Goal: Complete application form

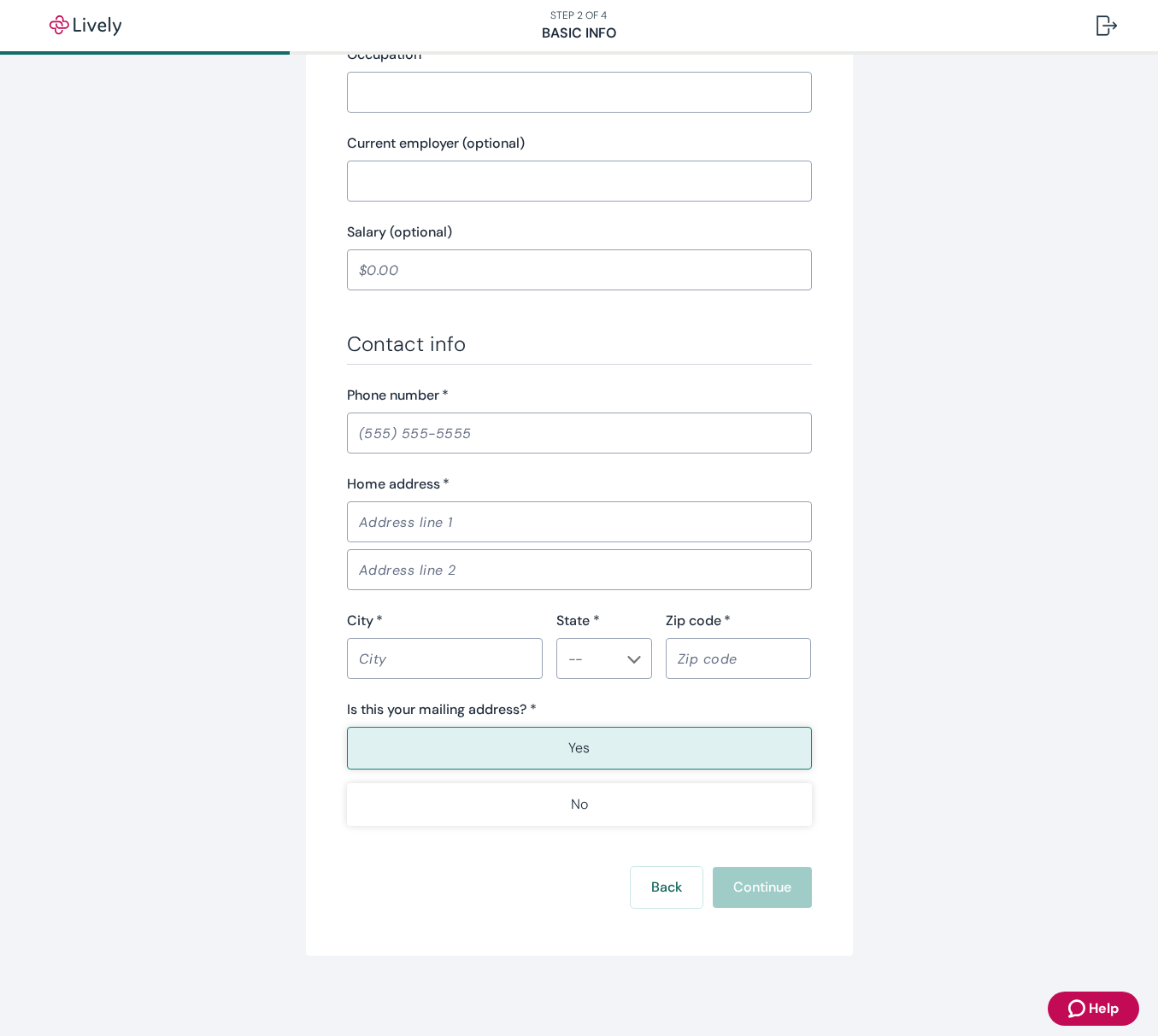
scroll to position [754, 0]
drag, startPoint x: 765, startPoint y: 881, endPoint x: 749, endPoint y: 891, distance: 18.9
click at [765, 881] on div "Back Continue" at bounding box center [579, 886] width 465 height 41
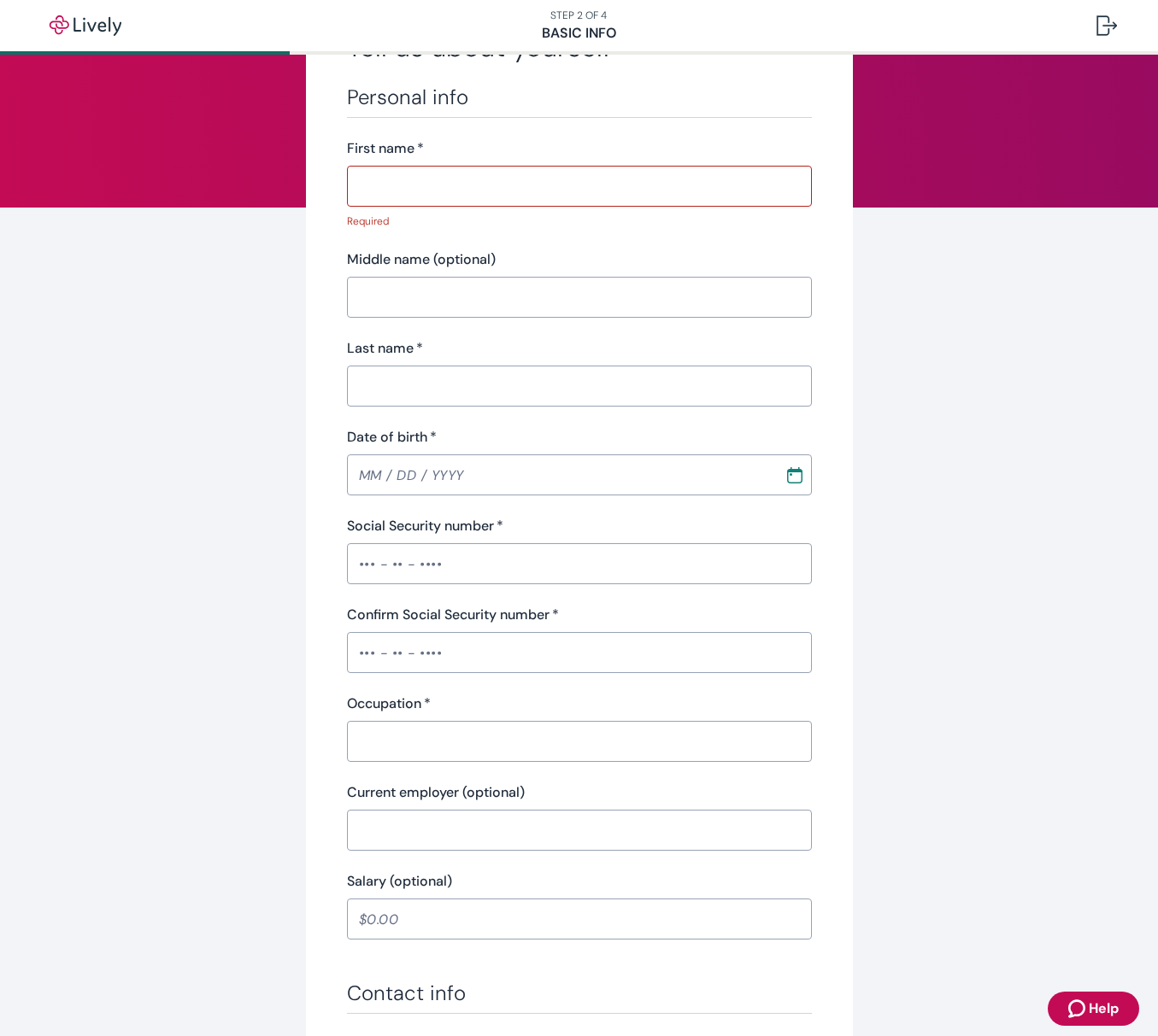
scroll to position [0, 0]
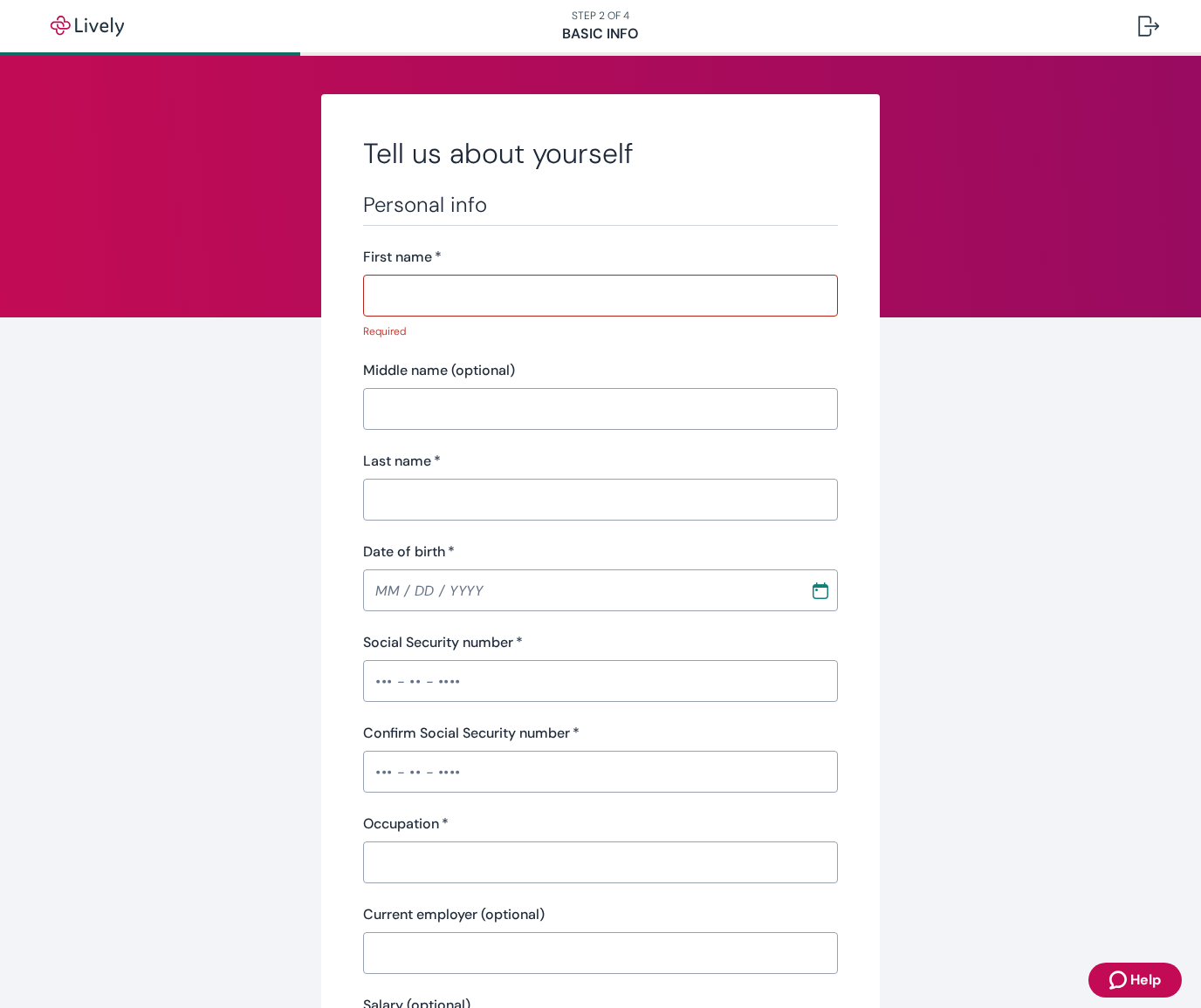
click at [606, 42] on nav "STEP 2 OF 4 Basic Info" at bounding box center [600, 26] width 1201 height 53
click at [1137, 988] on span "Help" at bounding box center [1145, 981] width 31 height 21
click at [449, 46] on nav "STEP 2 OF 4 Basic Info" at bounding box center [600, 26] width 1201 height 53
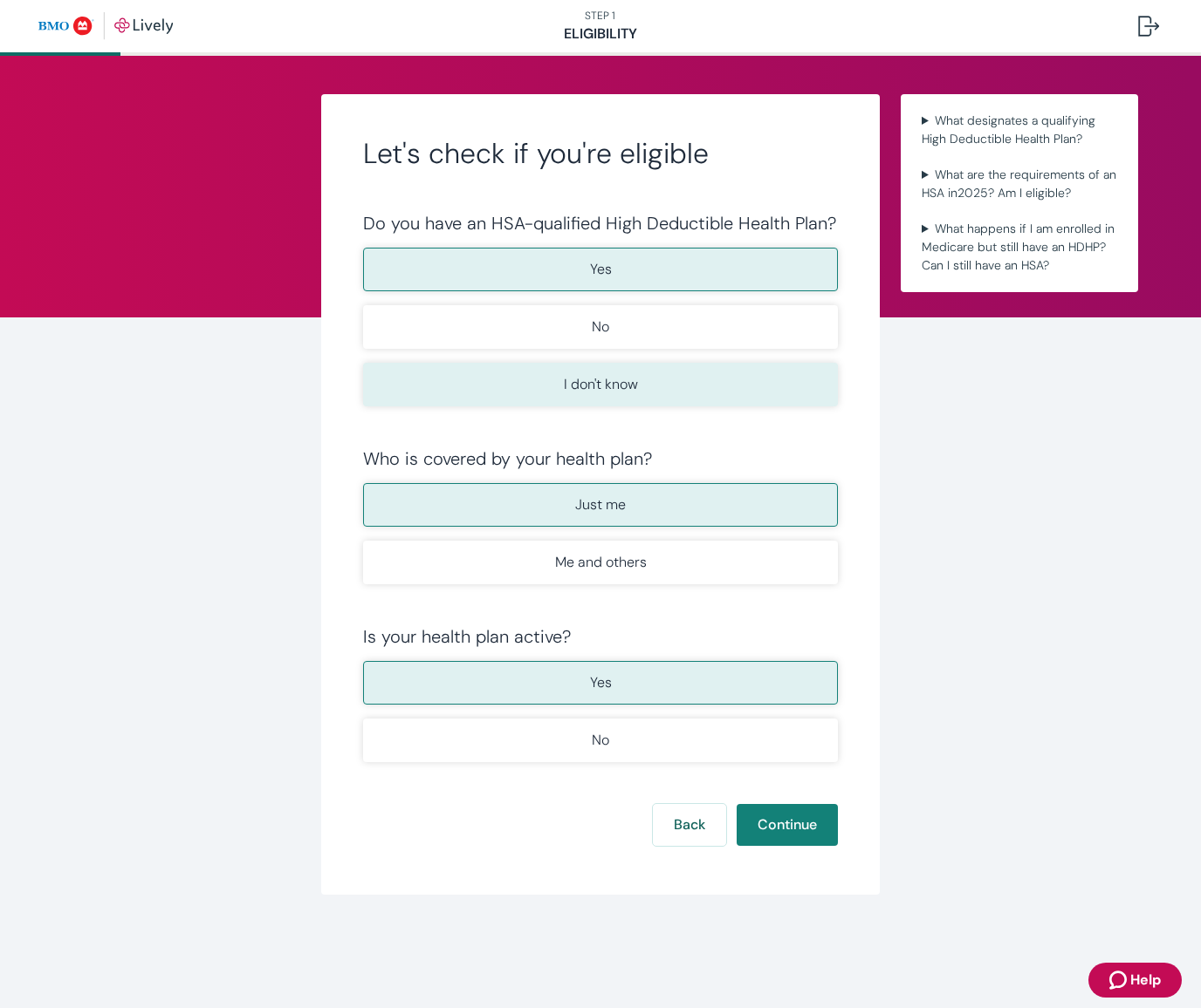
click at [618, 382] on p "I don't know" at bounding box center [600, 384] width 74 height 21
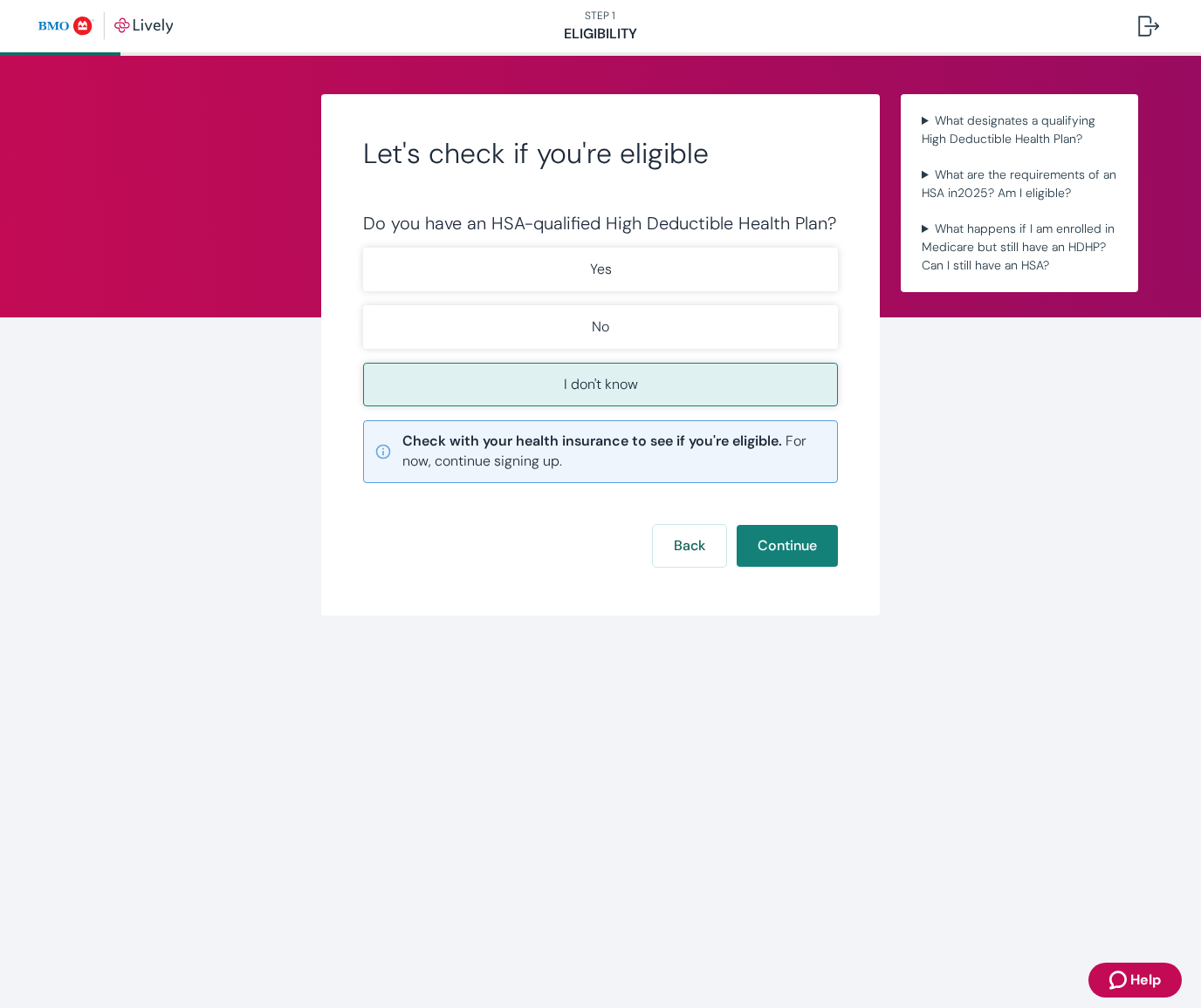
click at [598, 384] on p "I don't know" at bounding box center [600, 384] width 74 height 21
drag, startPoint x: 793, startPoint y: 548, endPoint x: 803, endPoint y: 548, distance: 10.0
click at [792, 547] on button "Continue" at bounding box center [788, 546] width 102 height 42
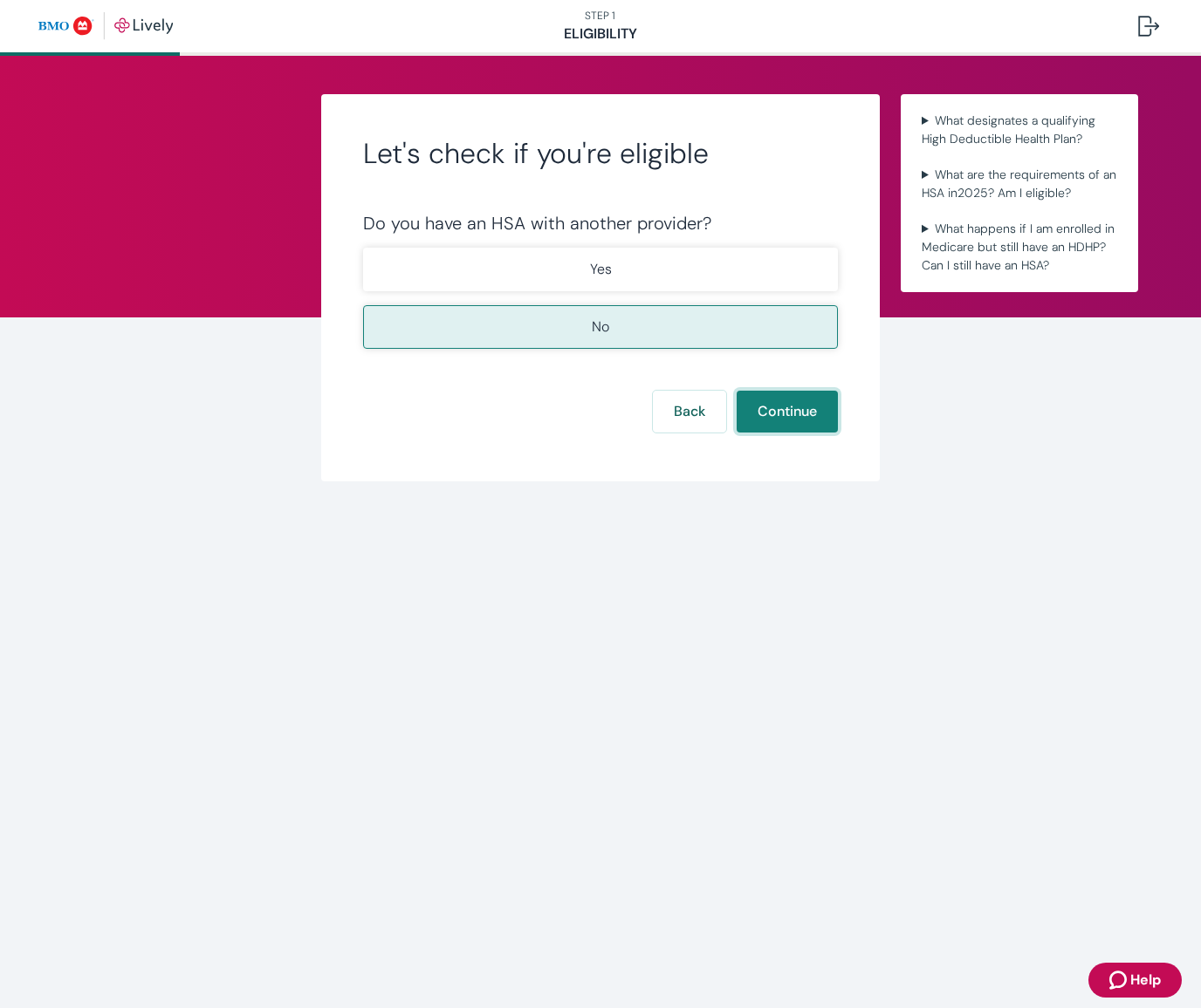
click at [780, 413] on button "Continue" at bounding box center [788, 412] width 102 height 42
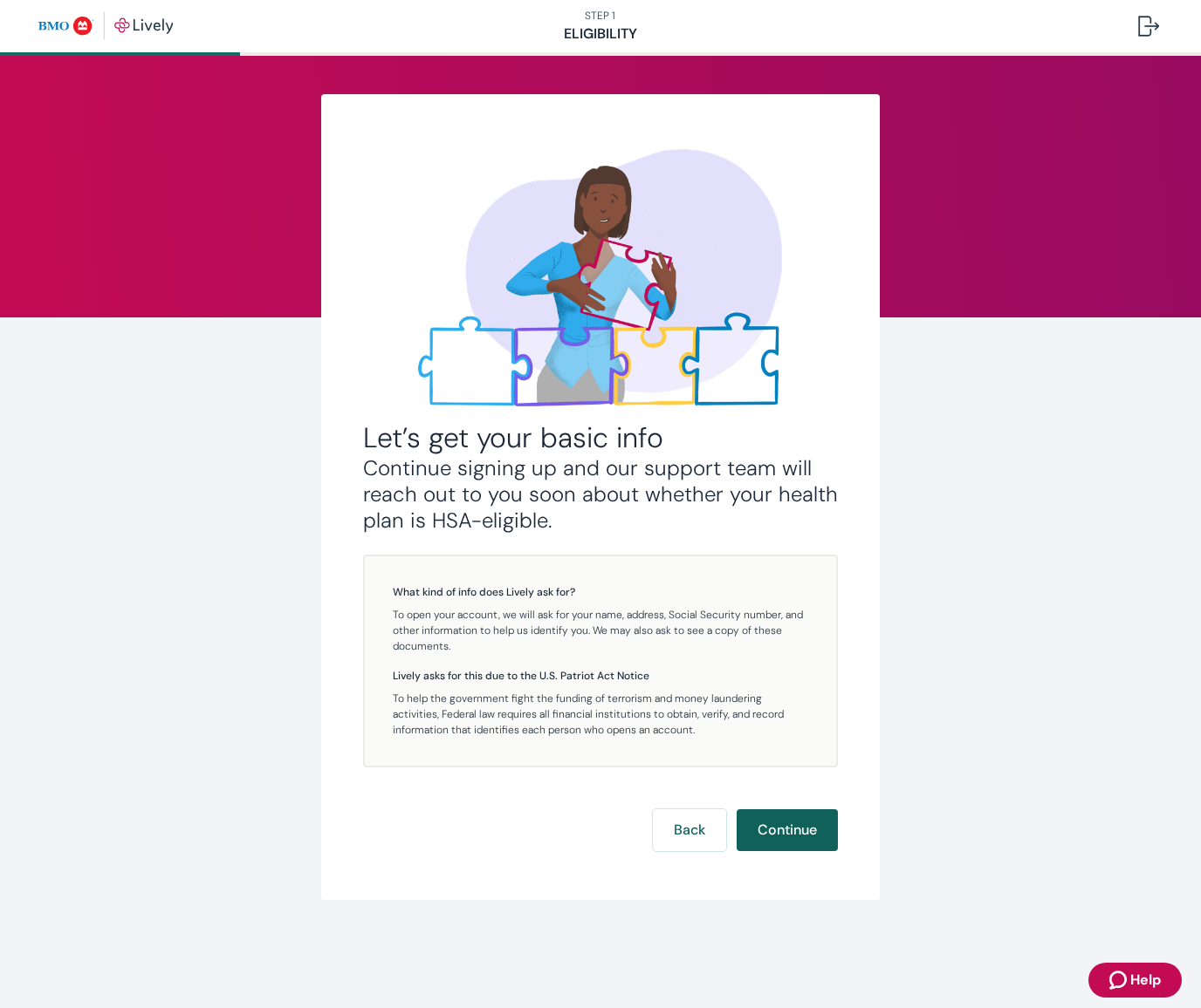
click at [795, 826] on button "Continue" at bounding box center [788, 830] width 102 height 42
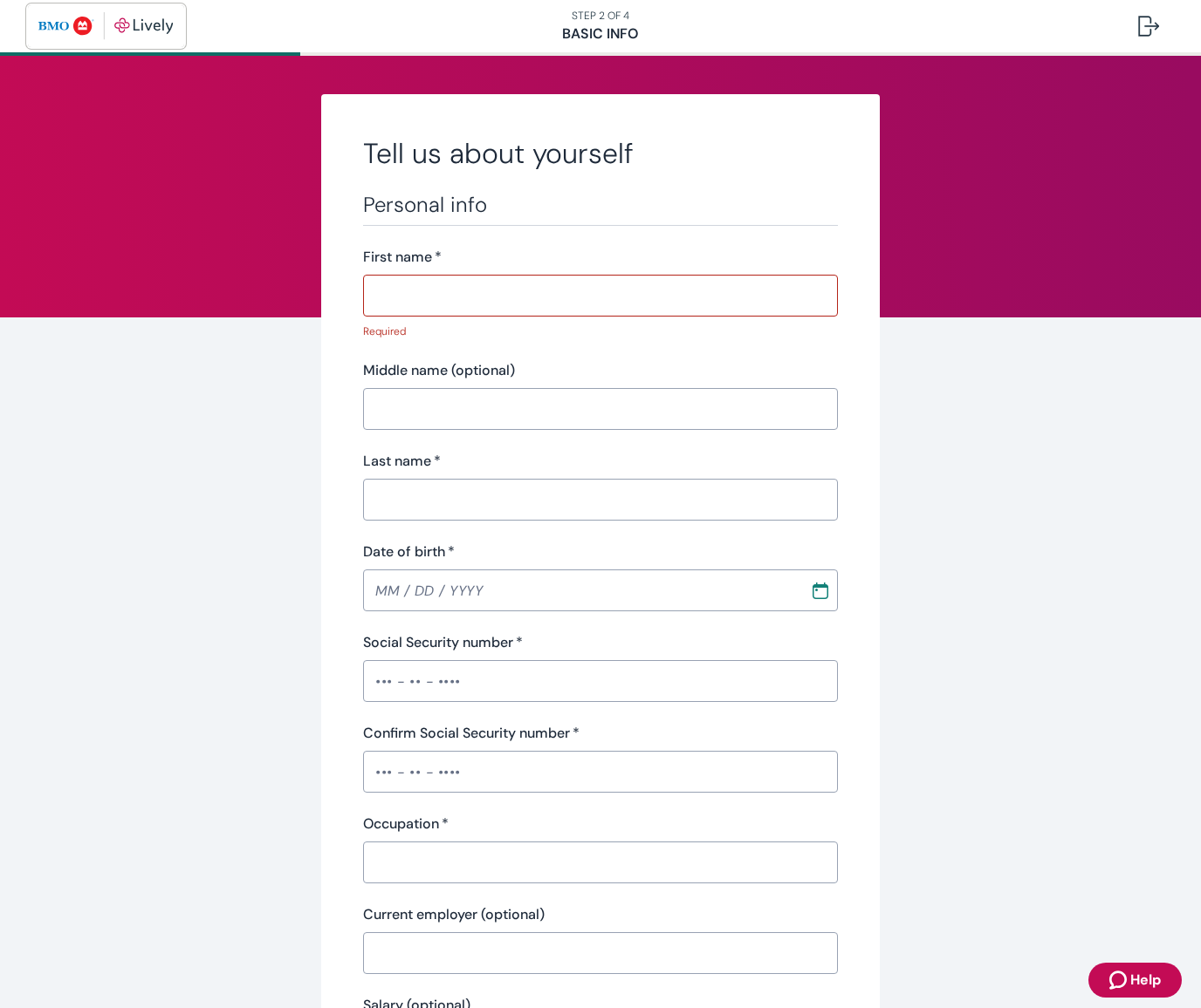
click at [180, 42] on button "button" at bounding box center [106, 26] width 156 height 42
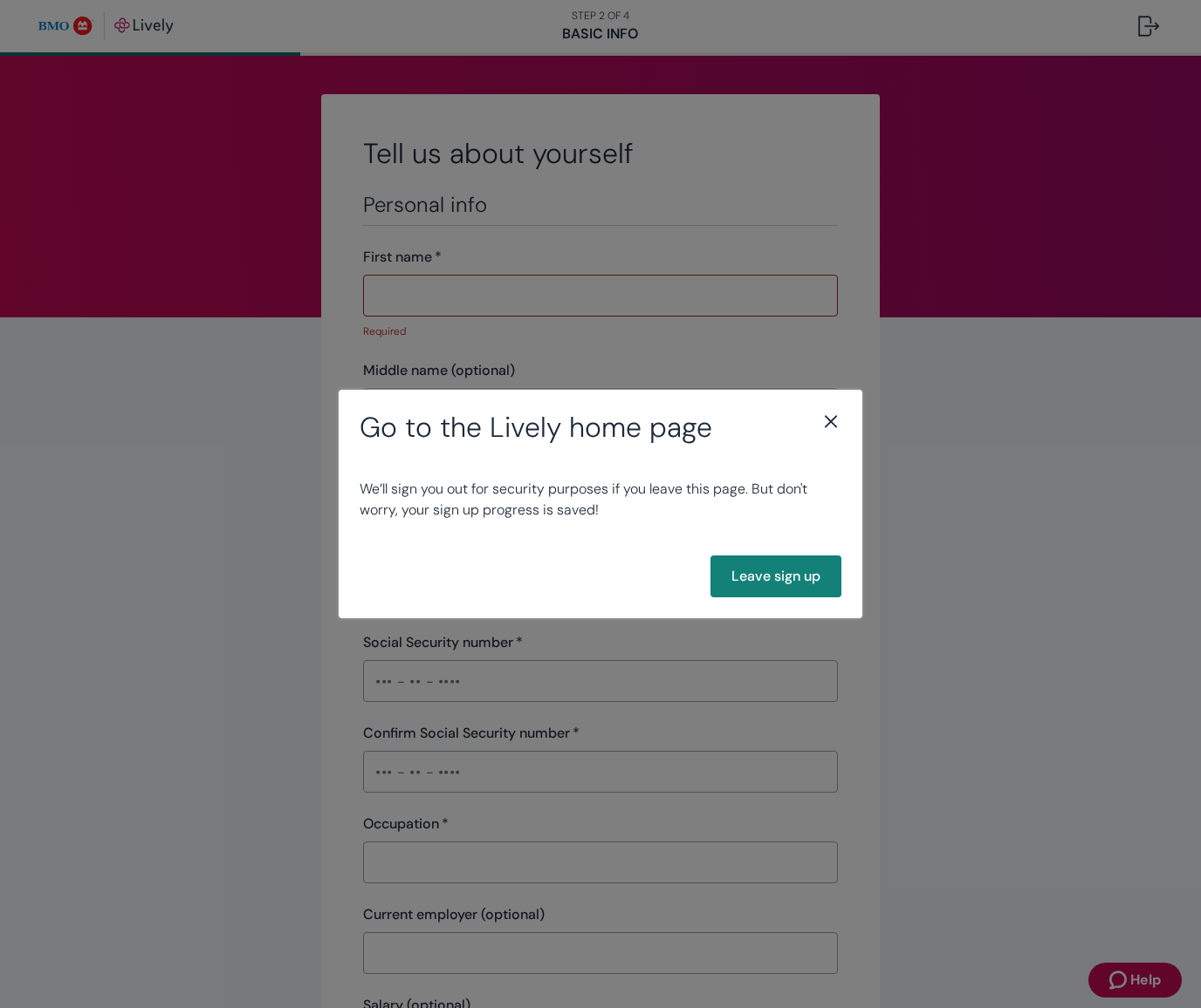
drag, startPoint x: 839, startPoint y: 416, endPoint x: 825, endPoint y: 420, distance: 14.6
click at [825, 419] on icon "close" at bounding box center [830, 421] width 21 height 21
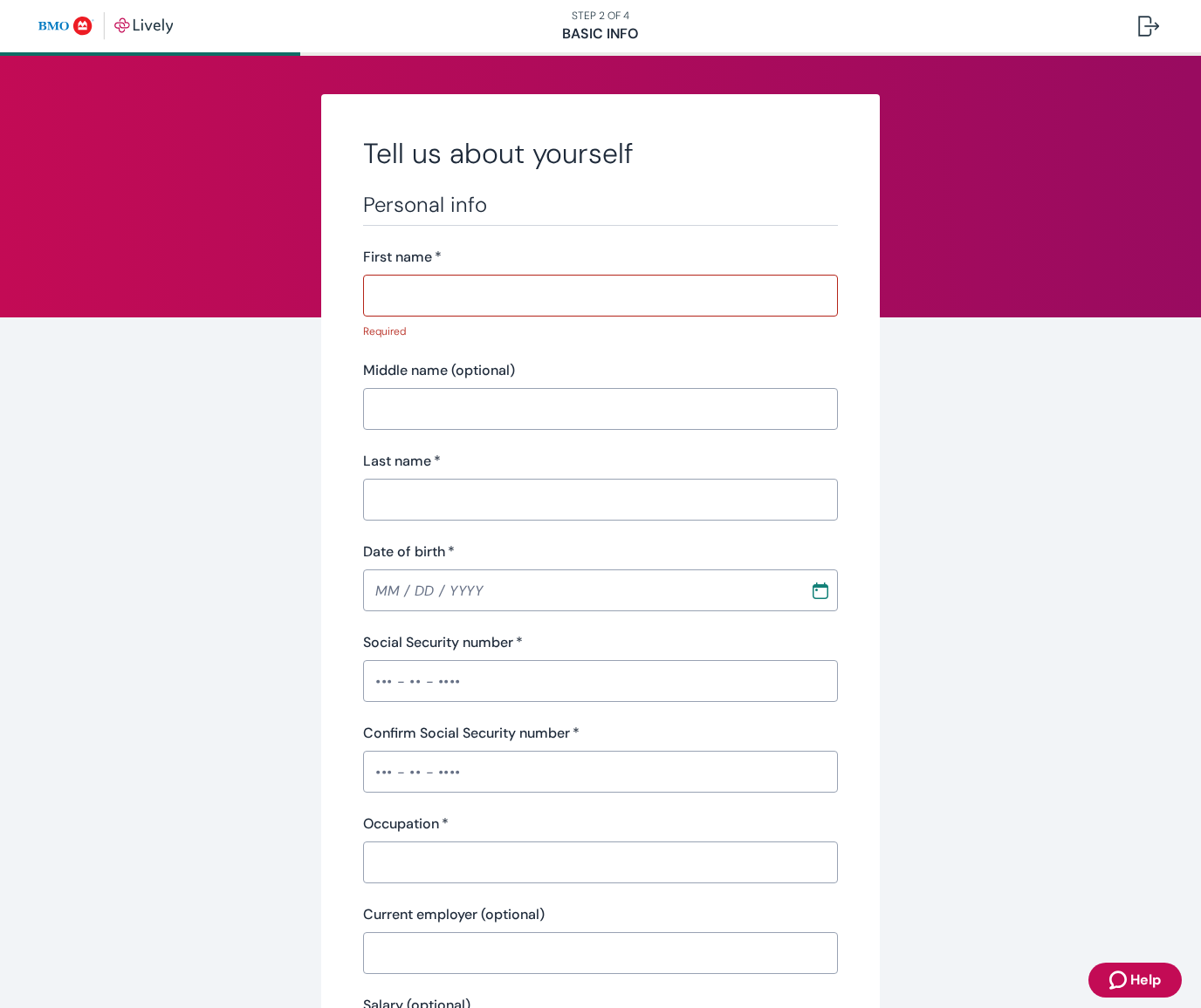
click at [818, 424] on div "​" at bounding box center [600, 409] width 475 height 42
click at [1165, 974] on button "Help" at bounding box center [1134, 981] width 94 height 35
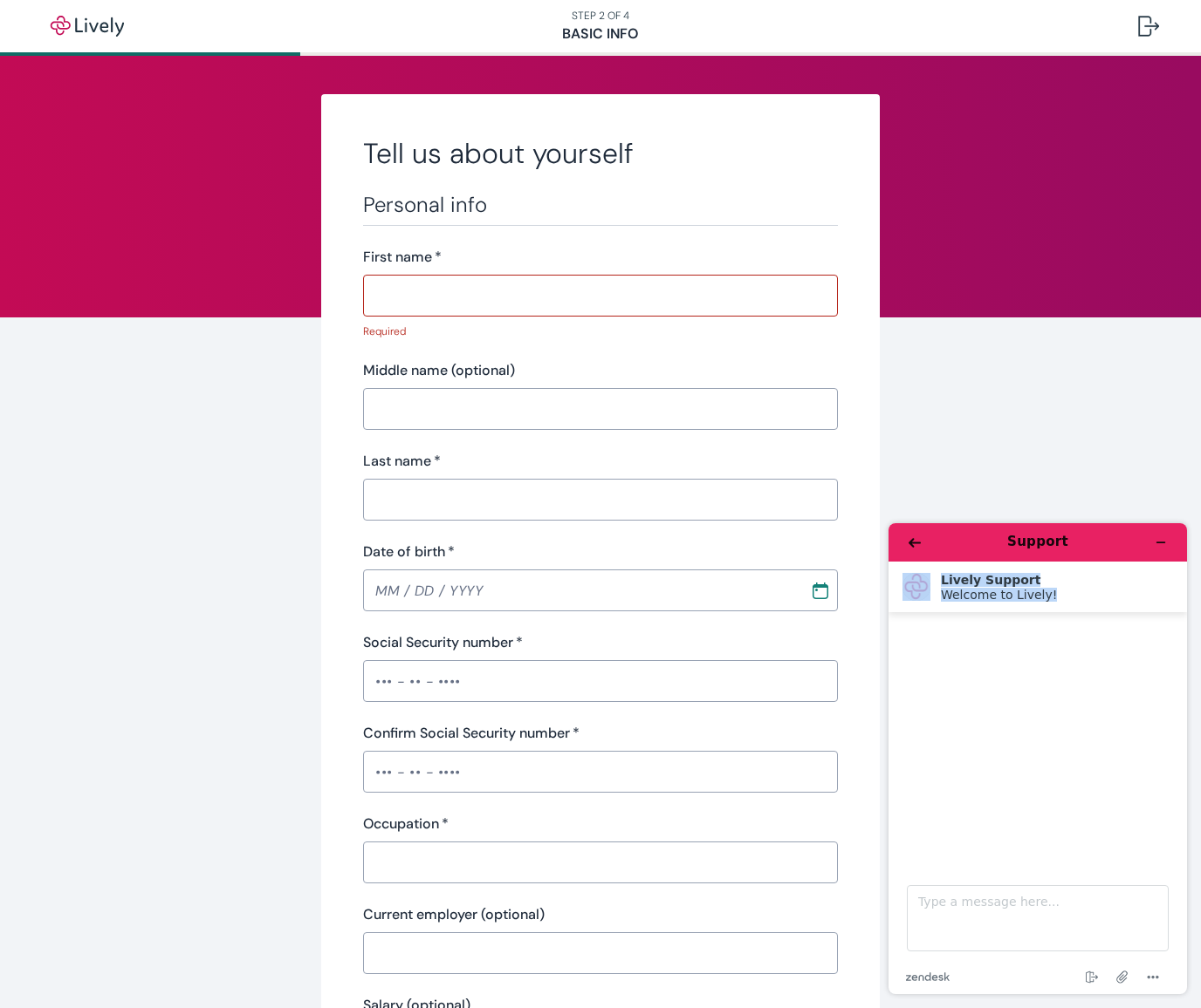
drag, startPoint x: 1195, startPoint y: 539, endPoint x: 1155, endPoint y: 600, distance: 72.9
click at [1170, 920] on div "Support Lively Support Welcome to Lively! Welcome to Lively! Type a message her…" at bounding box center [1037, 759] width 327 height 499
click at [1091, 445] on div "Tell us about yourself Personal info First name   * ​ Required Middle name (opt…" at bounding box center [600, 942] width 1201 height 1773
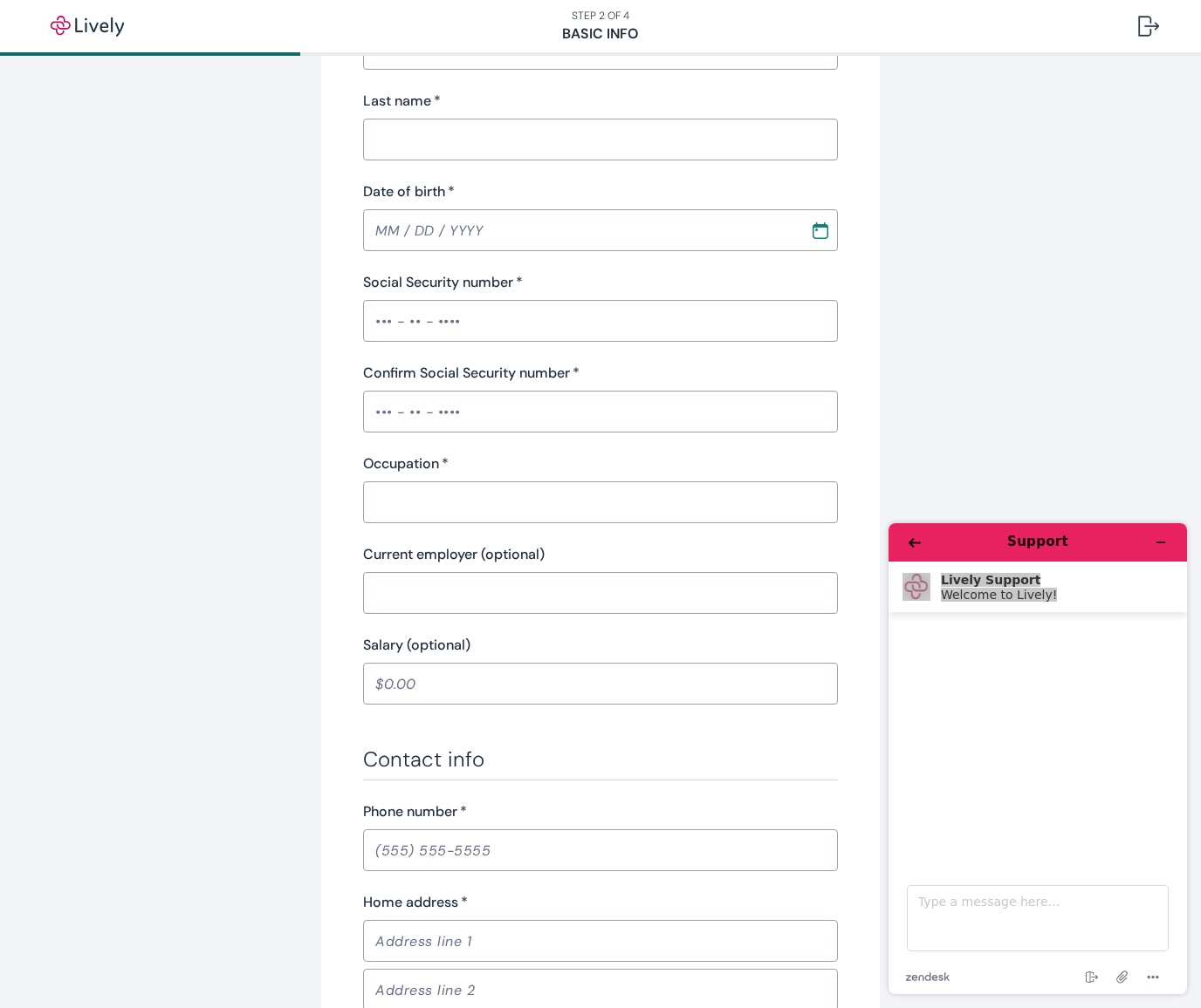
scroll to position [284, 0]
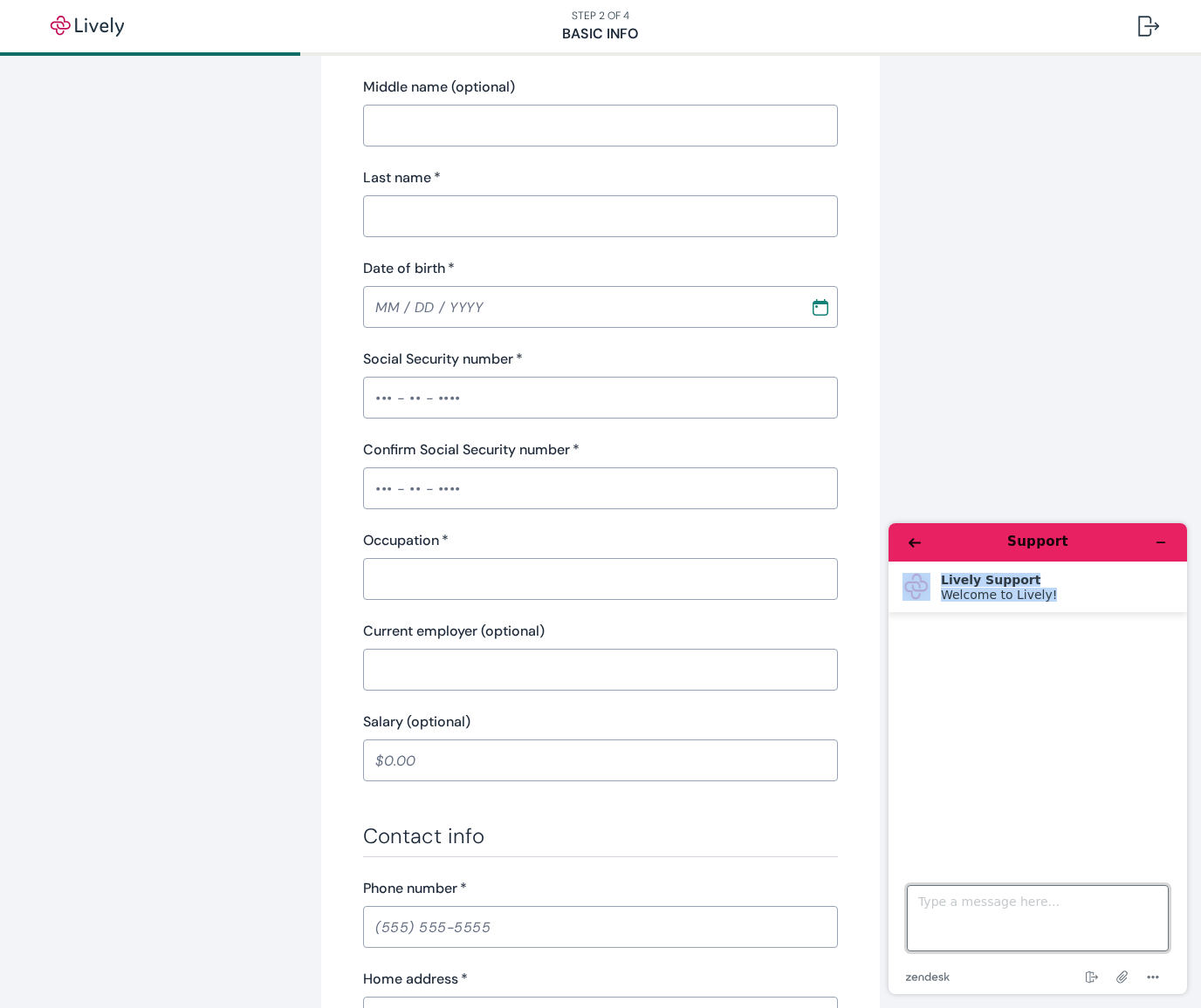
click at [1011, 904] on textarea "Type a message here..." at bounding box center [1037, 919] width 262 height 67
click at [1086, 906] on textarea "Type a message here..." at bounding box center [1037, 919] width 262 height 67
click at [978, 917] on textarea "Type a message here..." at bounding box center [1037, 919] width 262 height 67
click at [976, 917] on textarea "Type a message here..." at bounding box center [1037, 919] width 262 height 67
click at [975, 919] on textarea "Type a message here..." at bounding box center [1037, 919] width 262 height 67
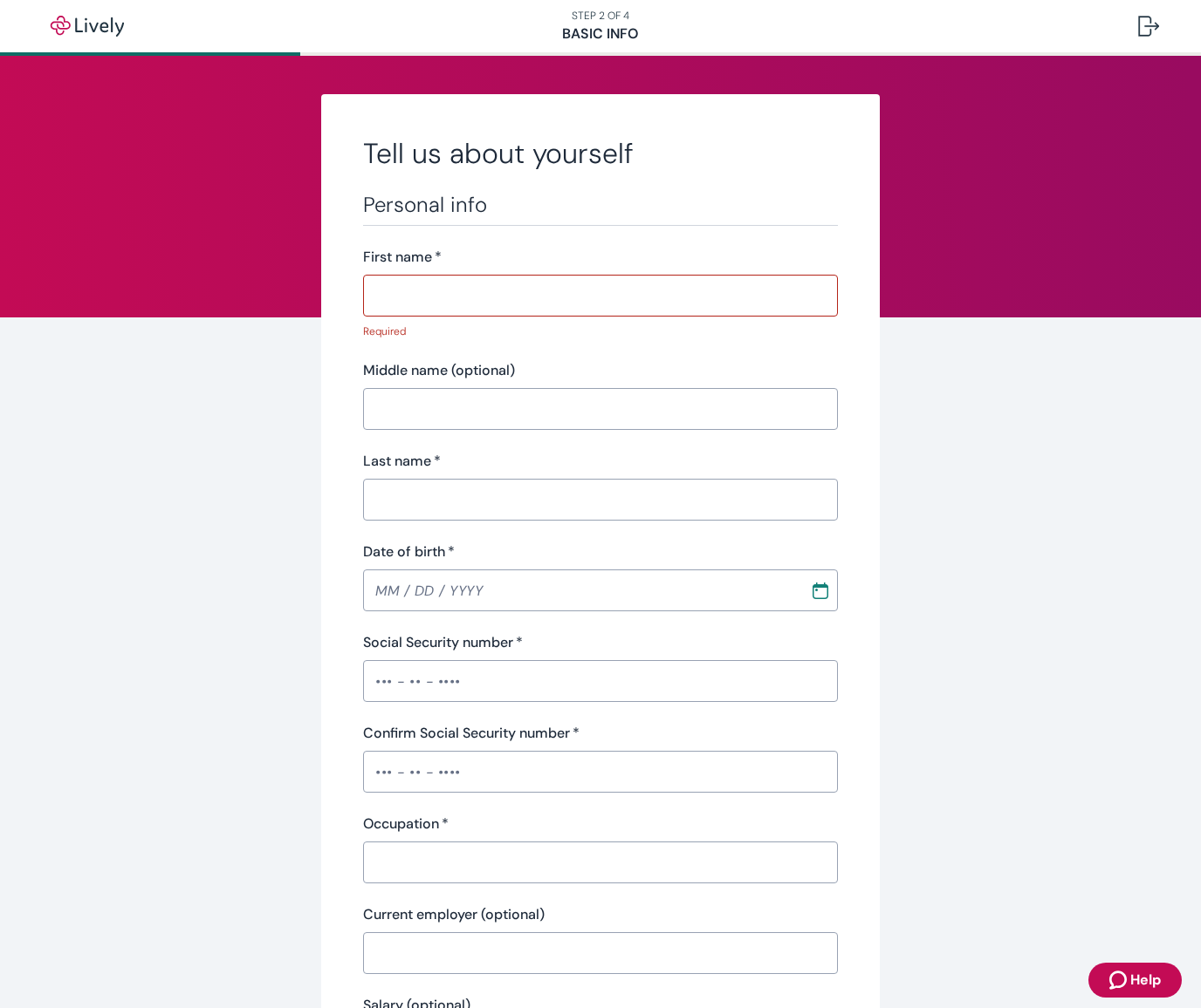
click at [248, 46] on nav "STEP 2 OF 4 Basic Info" at bounding box center [600, 26] width 1201 height 53
drag, startPoint x: 279, startPoint y: 53, endPoint x: 315, endPoint y: 58, distance: 36.3
click at [317, 56] on div "STEP 2 OF 4 Basic Info Tell us about yourself Personal info First name   * ​ Re…" at bounding box center [600, 28] width 1201 height 56
drag, startPoint x: 301, startPoint y: 51, endPoint x: 796, endPoint y: 60, distance: 495.1
click at [796, 56] on div "STEP 2 OF 4 Basic Info Tell us about yourself Personal info First name   * ​ Re…" at bounding box center [600, 28] width 1201 height 56
